Goal: Task Accomplishment & Management: Use online tool/utility

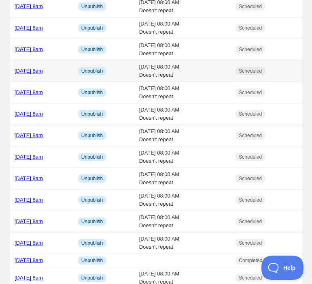
scroll to position [77, 0]
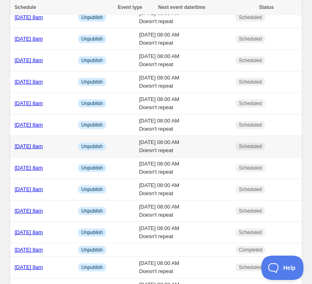
click at [45, 150] on div "[DATE] 8am" at bounding box center [44, 146] width 59 height 8
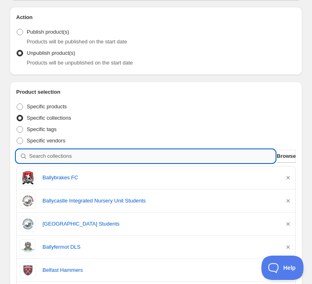
click at [72, 154] on input "search" at bounding box center [152, 156] width 246 height 13
type input "e"
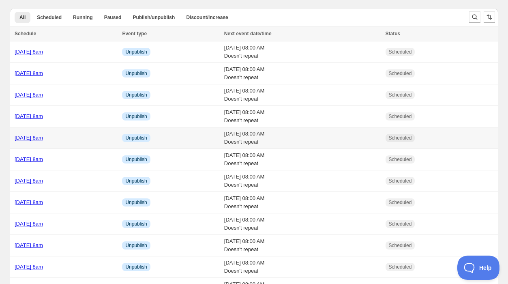
scroll to position [22, 0]
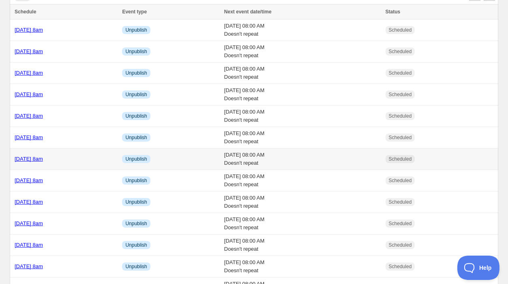
click at [90, 157] on div "Friday 24th October @ 8am" at bounding box center [66, 159] width 103 height 8
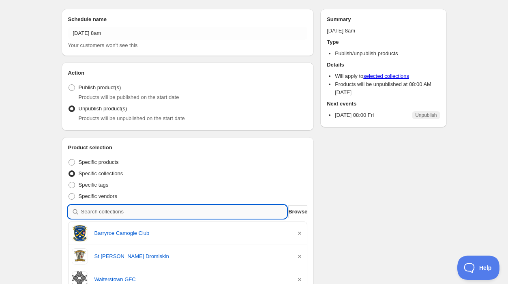
click at [106, 213] on input "search" at bounding box center [184, 211] width 206 height 13
type input "d"
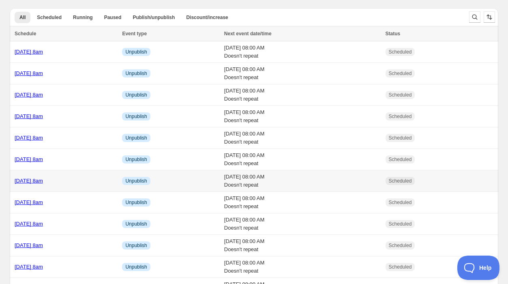
click at [43, 180] on link "[DATE] 8am" at bounding box center [29, 181] width 28 height 6
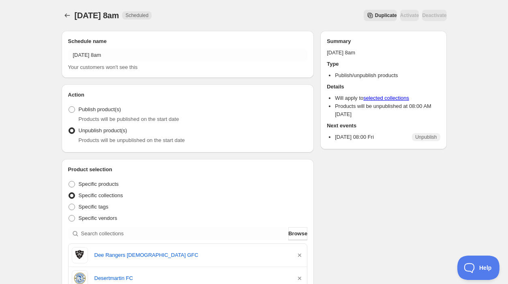
scroll to position [73, 0]
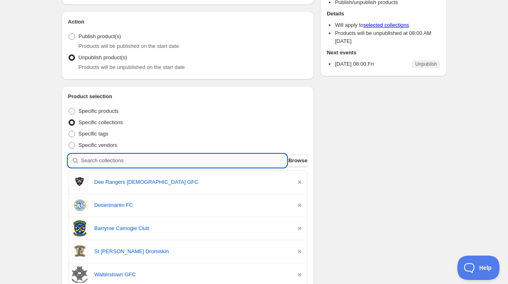
click at [122, 163] on input "search" at bounding box center [184, 160] width 206 height 13
type input "j"
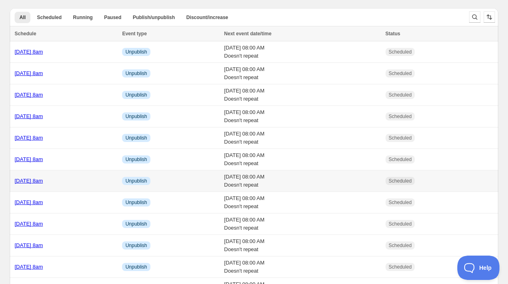
click at [94, 180] on div "Friday 24th October @ 8am" at bounding box center [66, 181] width 103 height 8
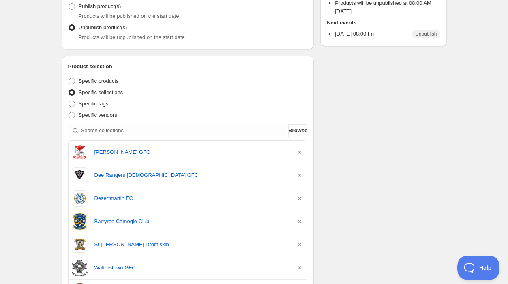
scroll to position [118, 0]
